Goal: Information Seeking & Learning: Learn about a topic

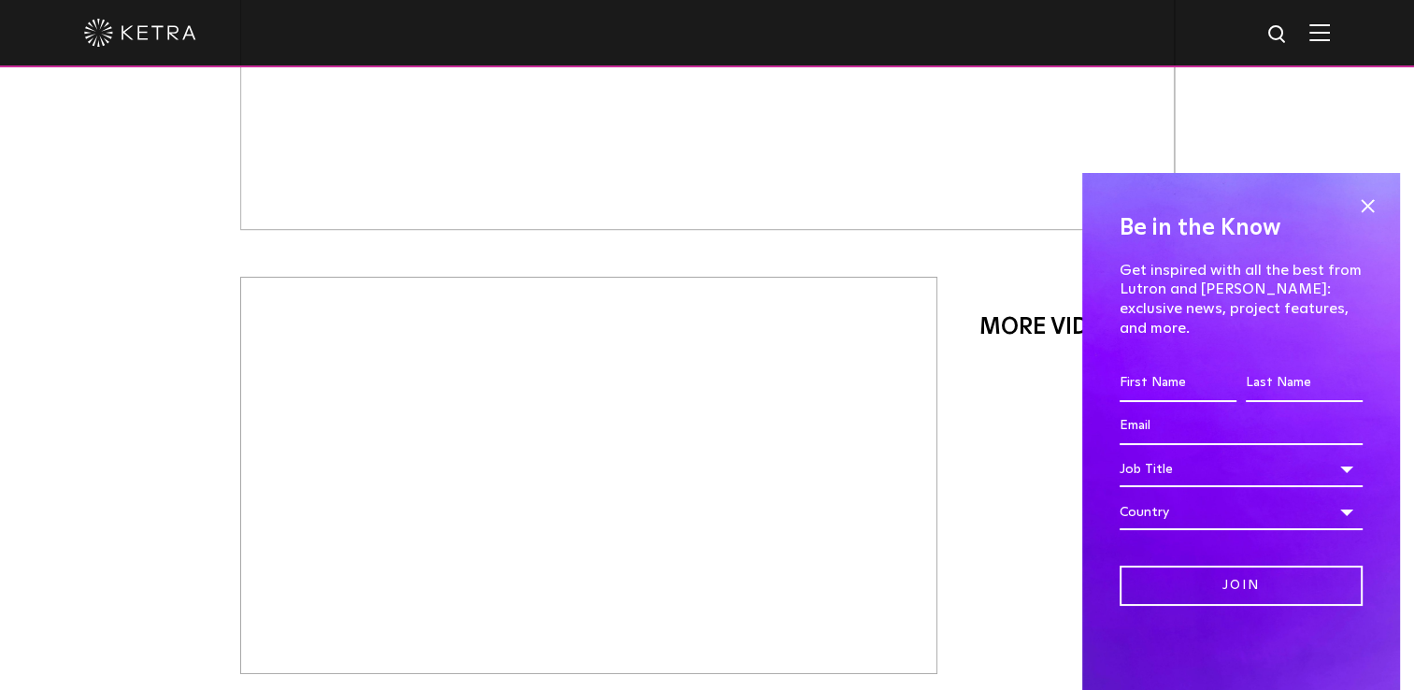
scroll to position [748, 0]
click at [700, 220] on span at bounding box center [1367, 206] width 28 height 28
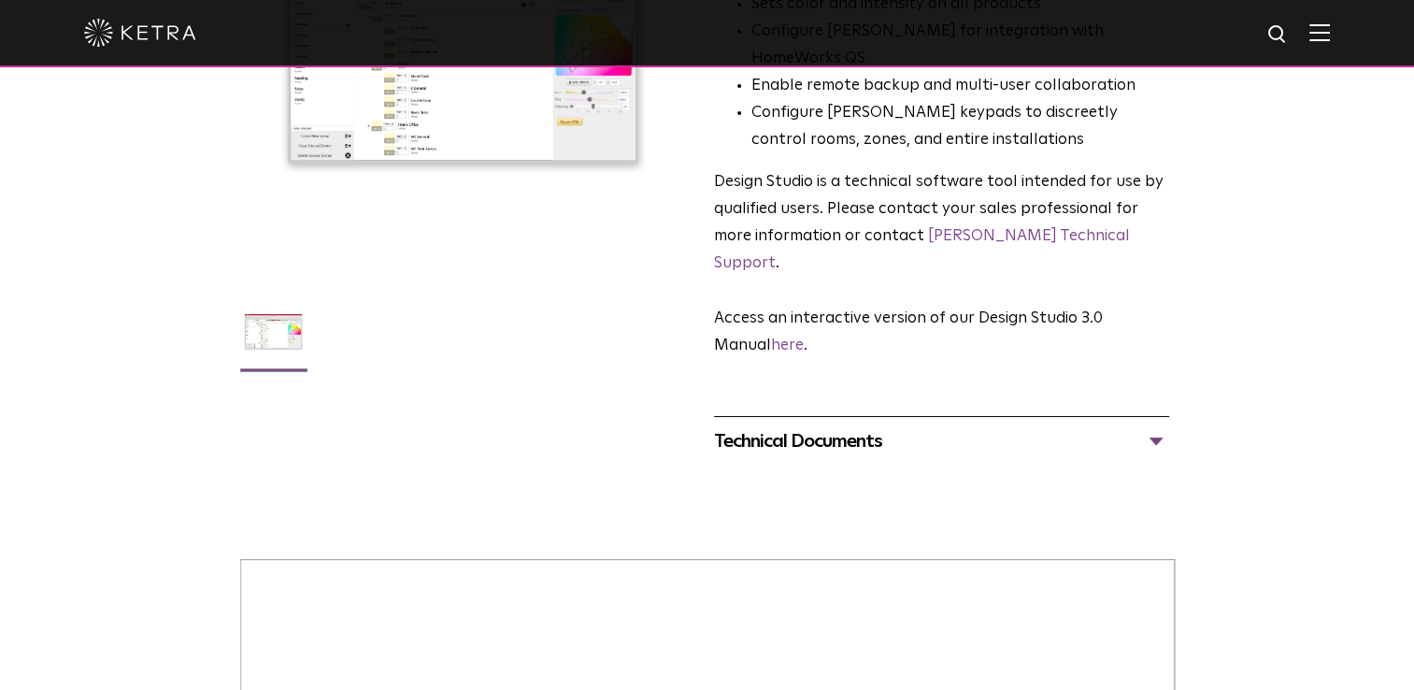
scroll to position [374, 0]
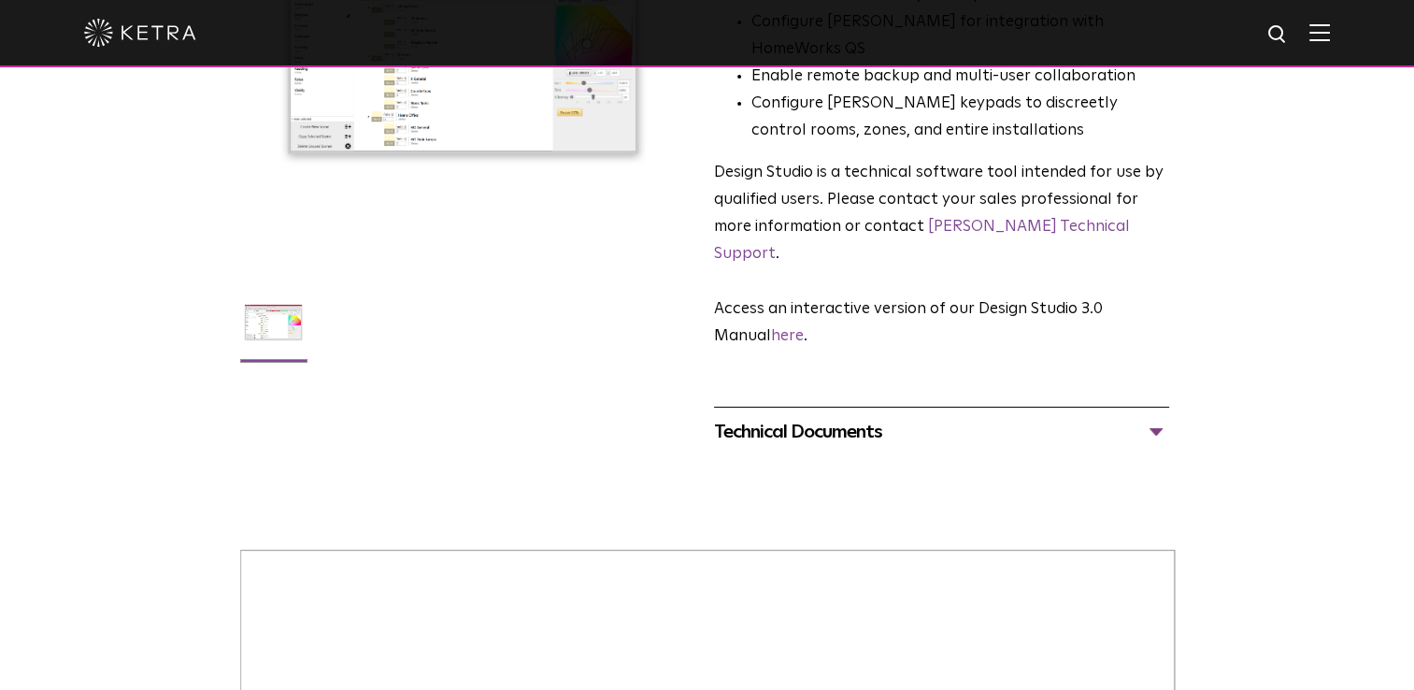
drag, startPoint x: 801, startPoint y: 357, endPoint x: 813, endPoint y: 368, distance: 16.5
click at [700, 305] on div "Technical Documents Design Studio 3.0 Manual PDF Design Studio Release Notes" at bounding box center [941, 432] width 455 height 50
click at [700, 305] on div "Technical Documents" at bounding box center [941, 432] width 455 height 30
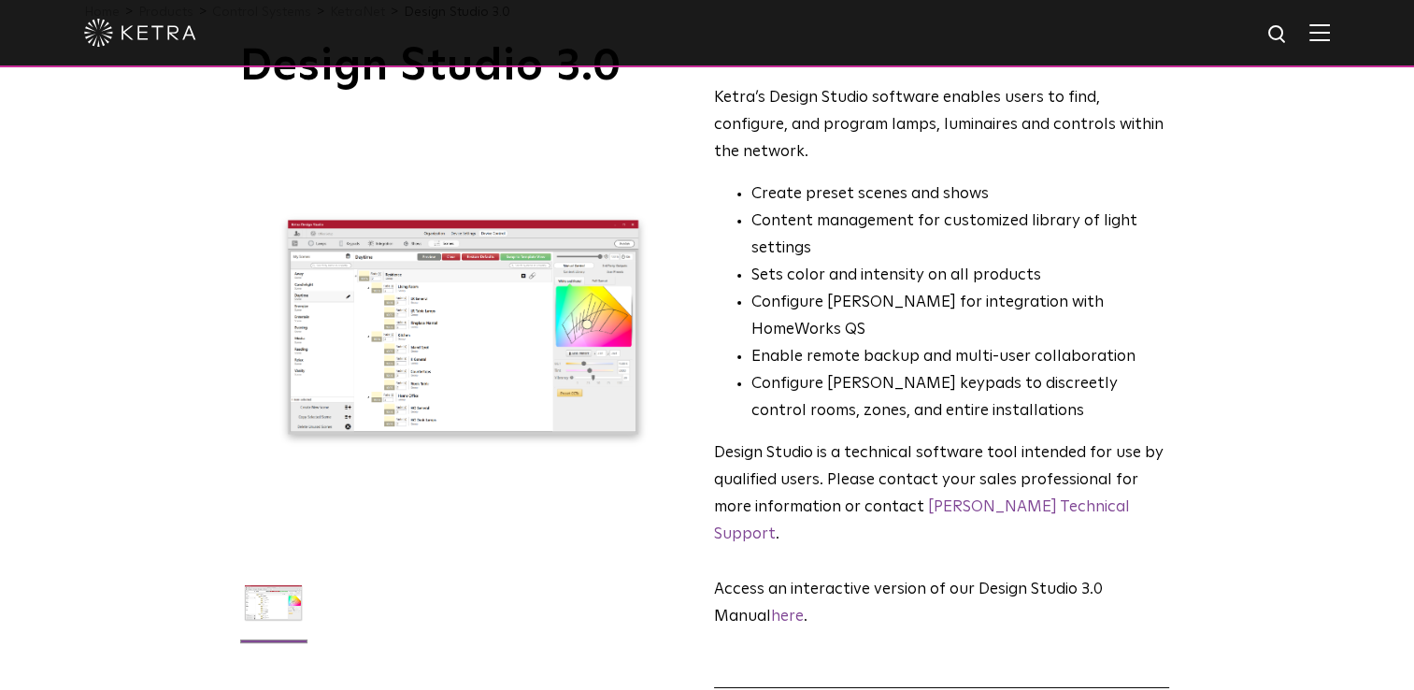
scroll to position [0, 0]
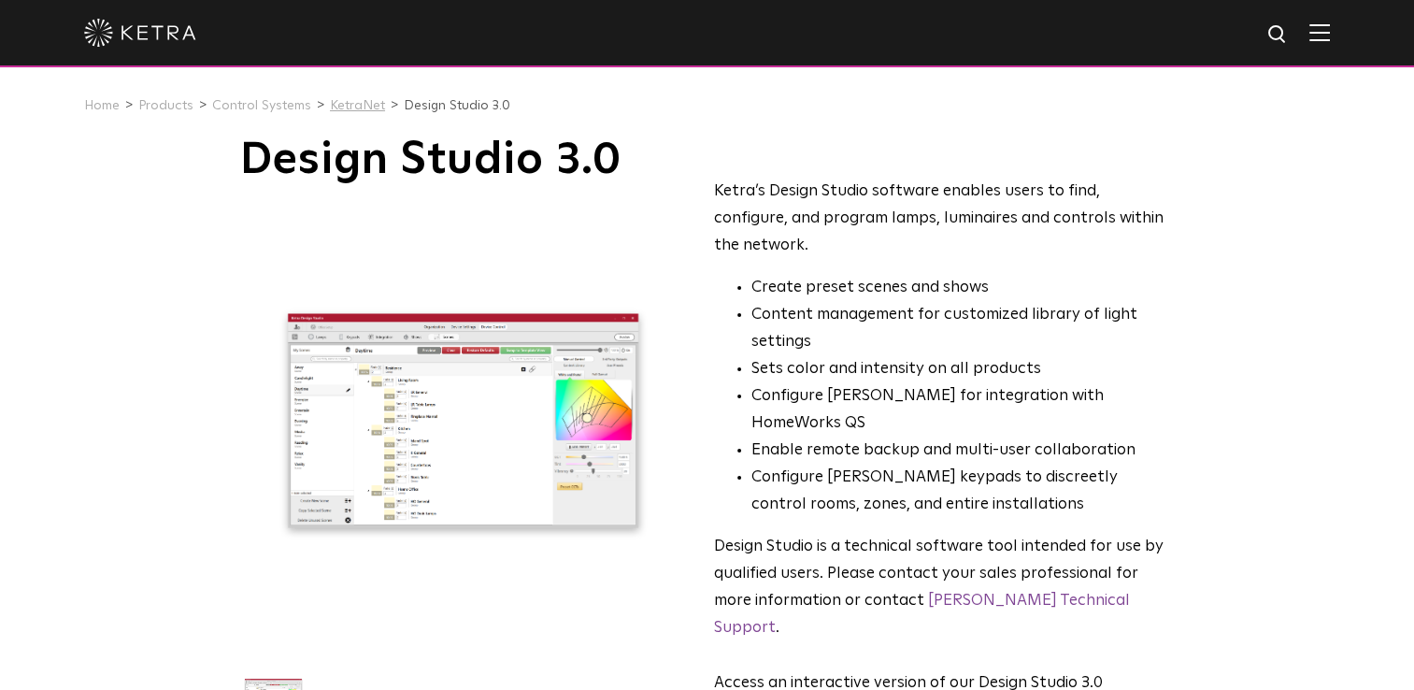
click at [347, 104] on link "KetraNet" at bounding box center [357, 105] width 55 height 13
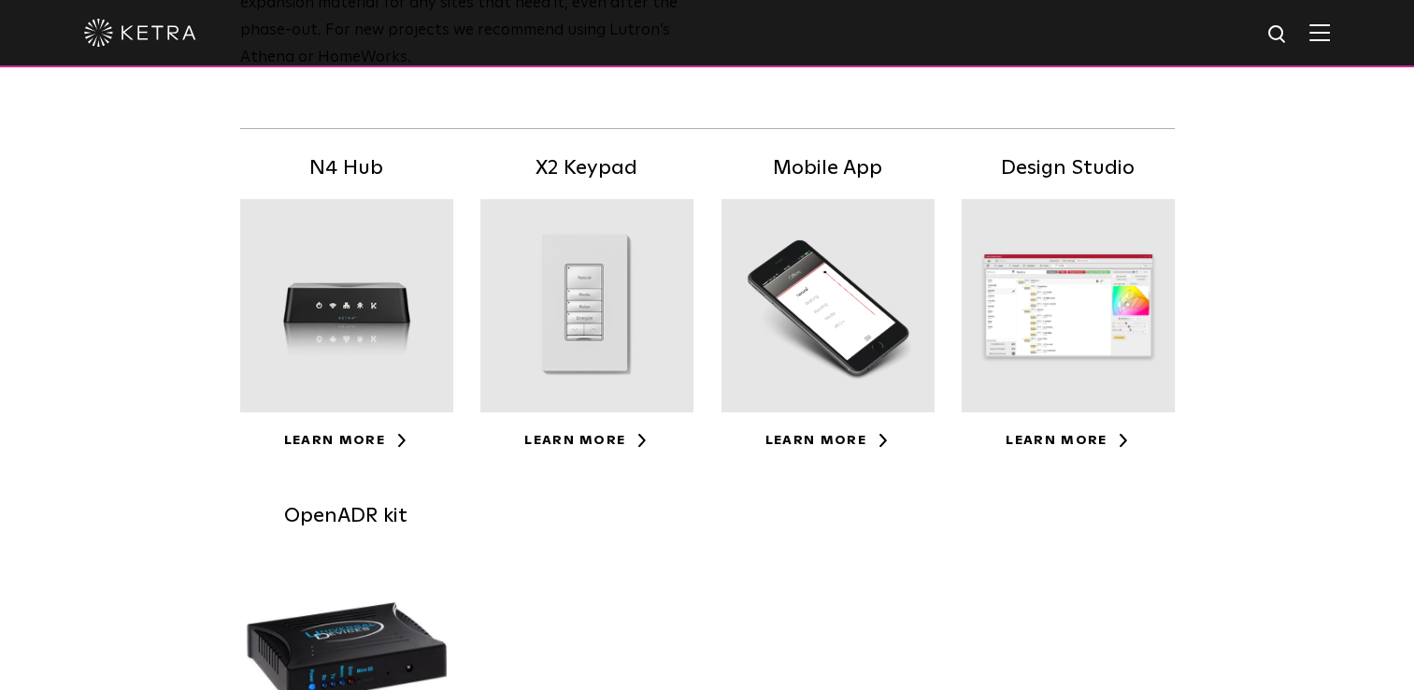
scroll to position [561, 0]
